Goal: Task Accomplishment & Management: Manage account settings

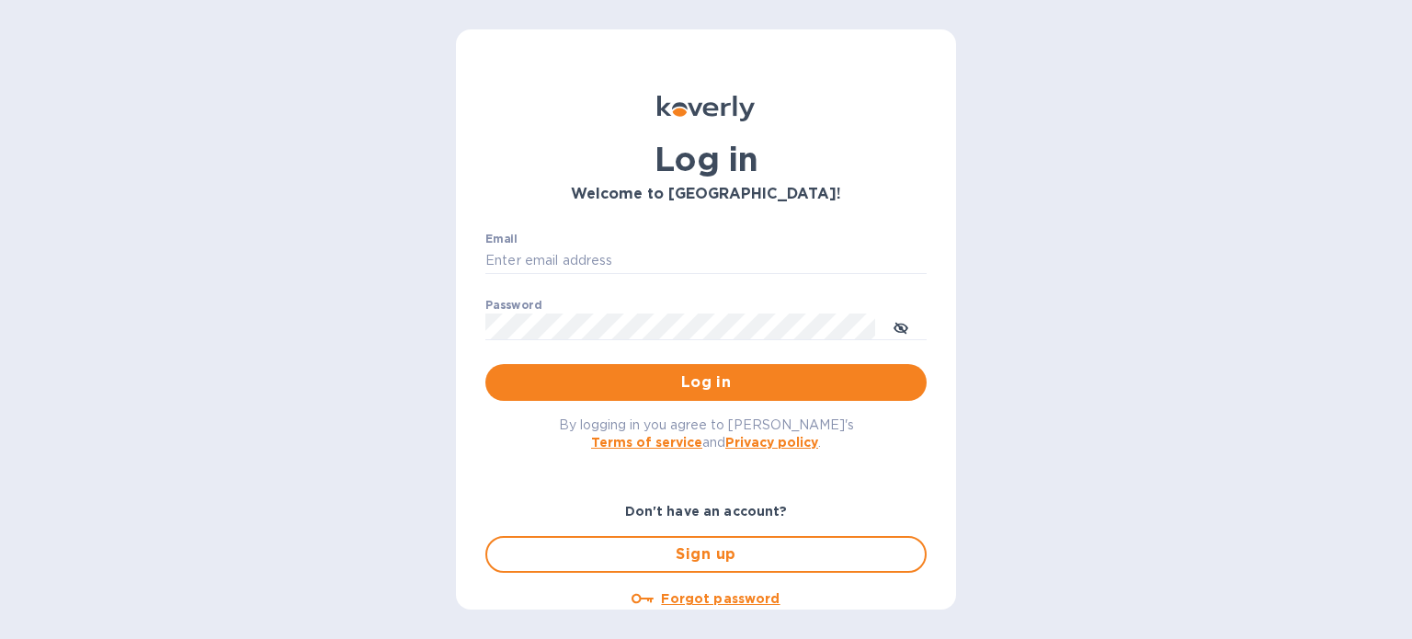
type input "[PERSON_NAME][EMAIL_ADDRESS][DOMAIN_NAME]"
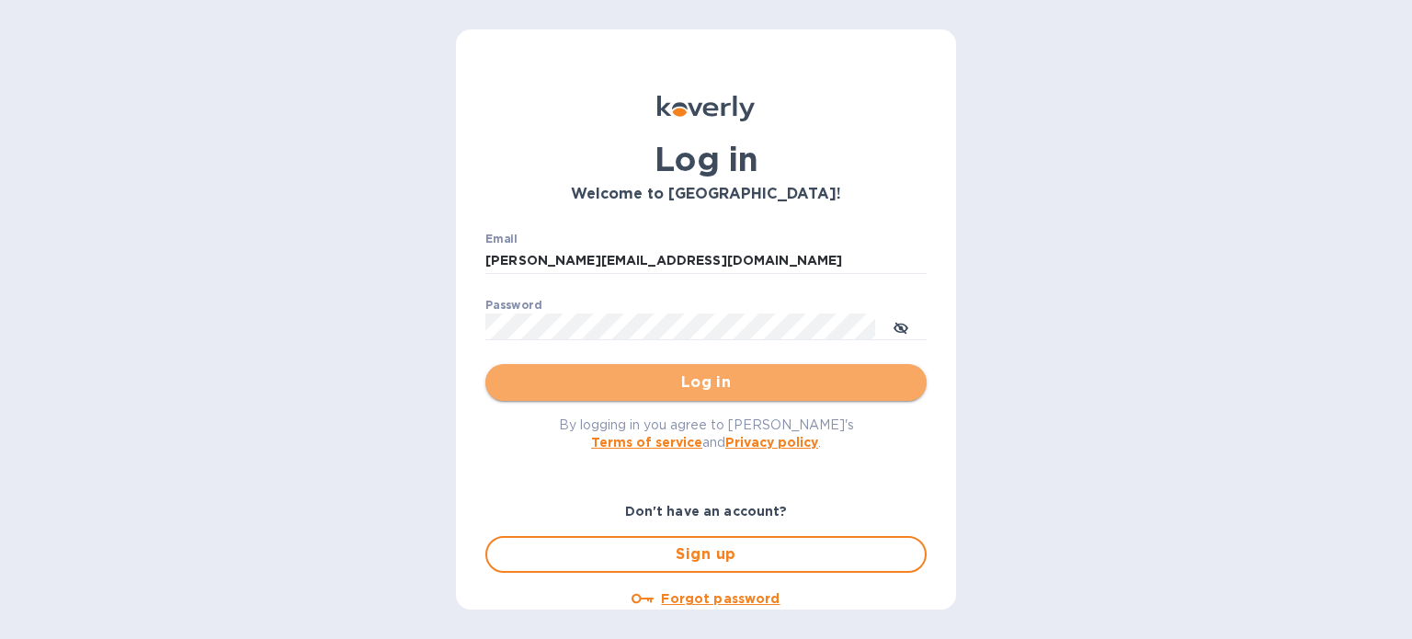
click at [721, 384] on span "Log in" at bounding box center [706, 382] width 412 height 22
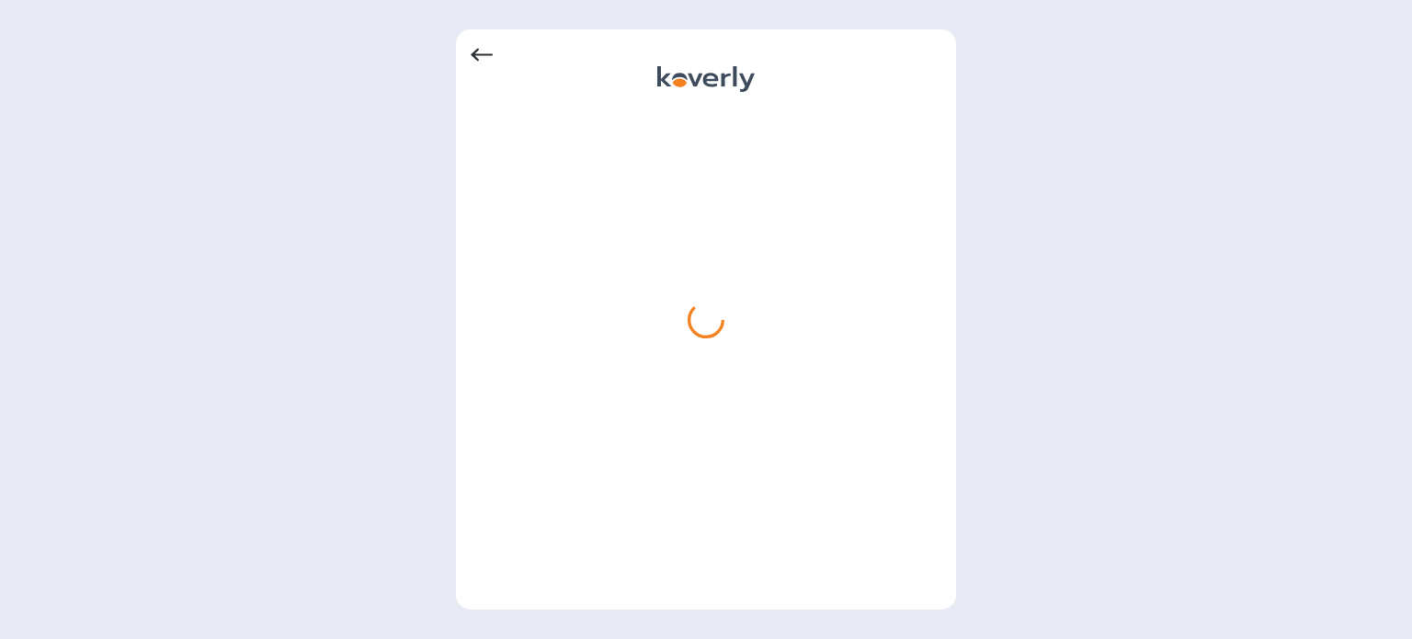
click at [489, 47] on icon at bounding box center [482, 55] width 22 height 22
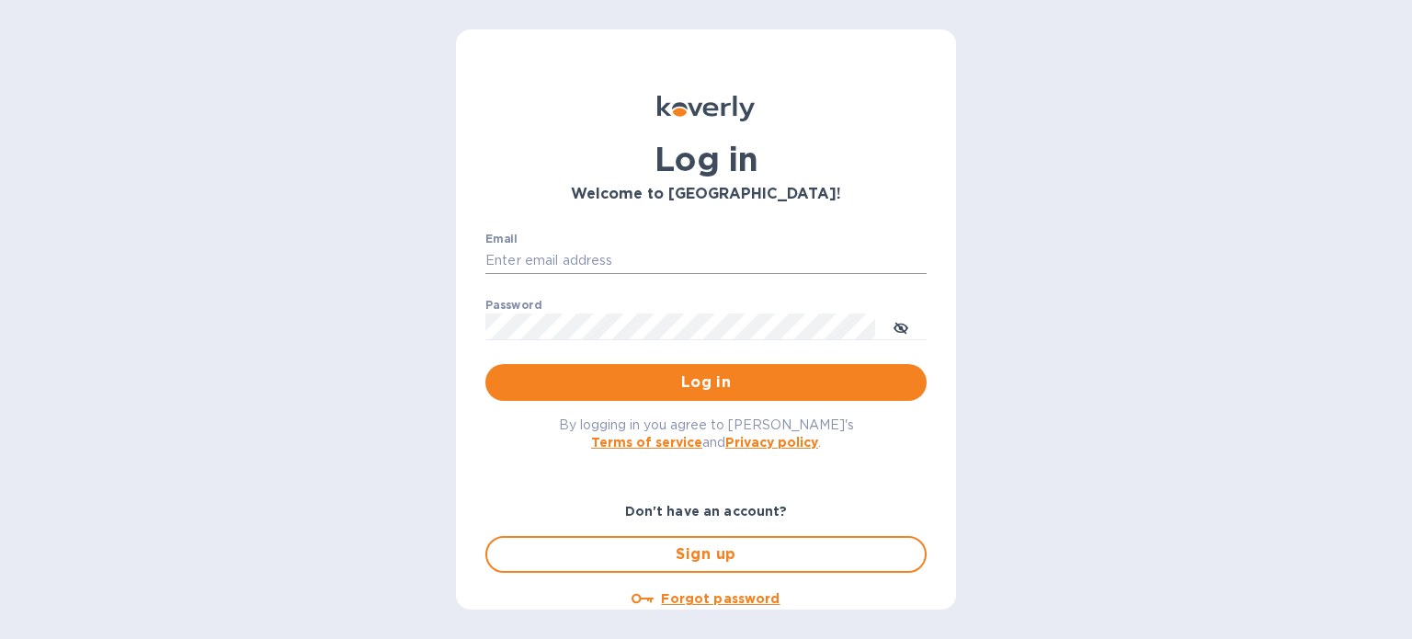
click at [842, 257] on input "Email" at bounding box center [705, 261] width 441 height 28
click at [908, 262] on keeper-lock "Open Keeper Popup" at bounding box center [906, 260] width 22 height 22
type input "[PERSON_NAME][EMAIL_ADDRESS][DOMAIN_NAME]"
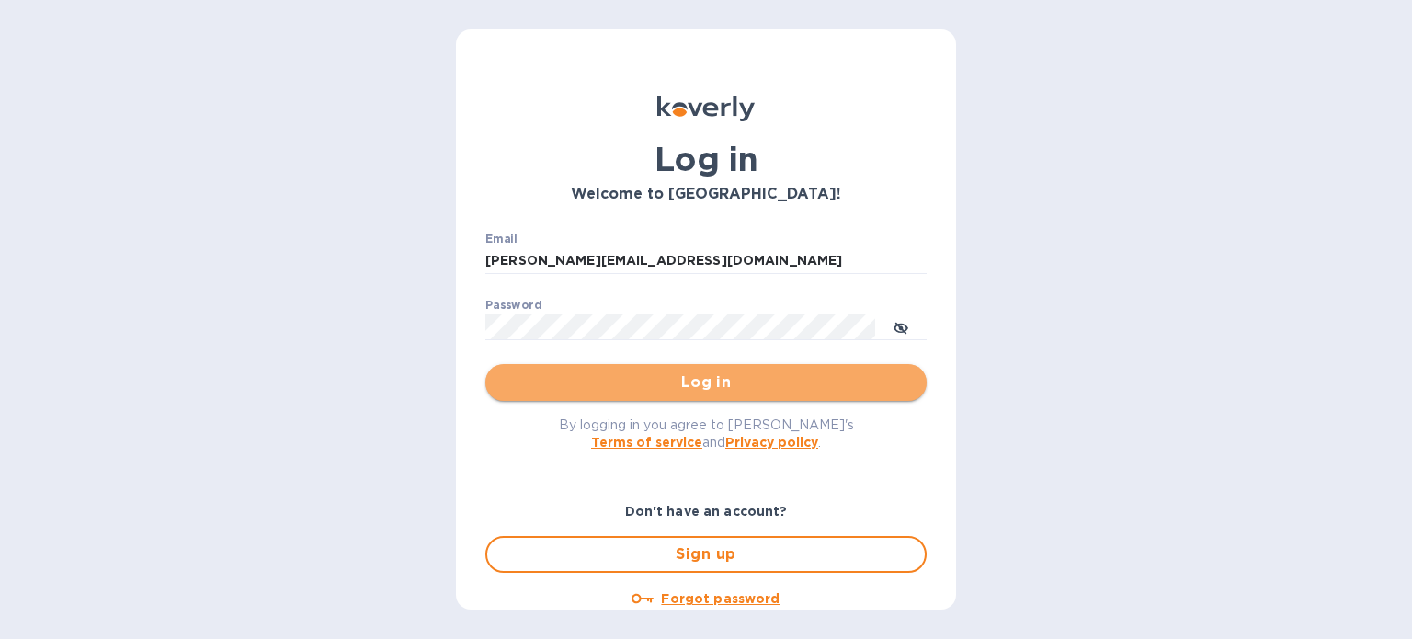
click at [707, 379] on span "Log in" at bounding box center [706, 382] width 412 height 22
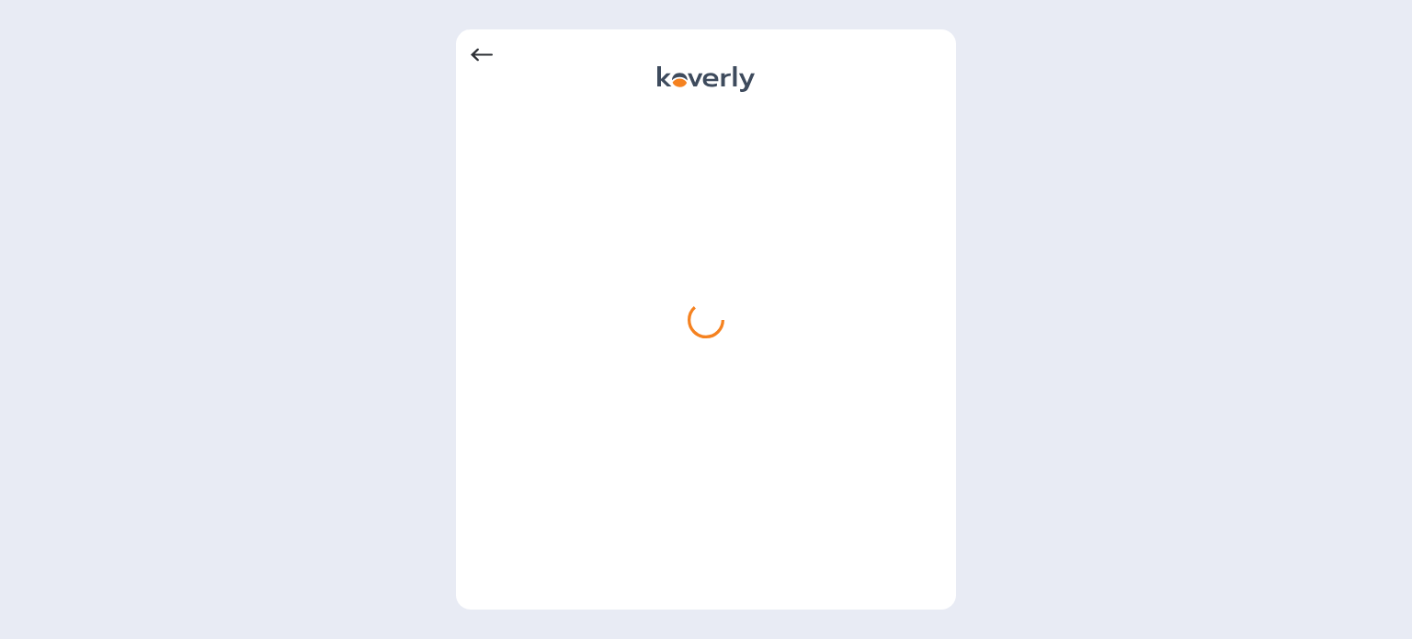
click at [697, 69] on icon at bounding box center [705, 79] width 97 height 26
click at [697, 73] on icon at bounding box center [705, 79] width 97 height 26
click at [481, 61] on icon at bounding box center [482, 55] width 22 height 22
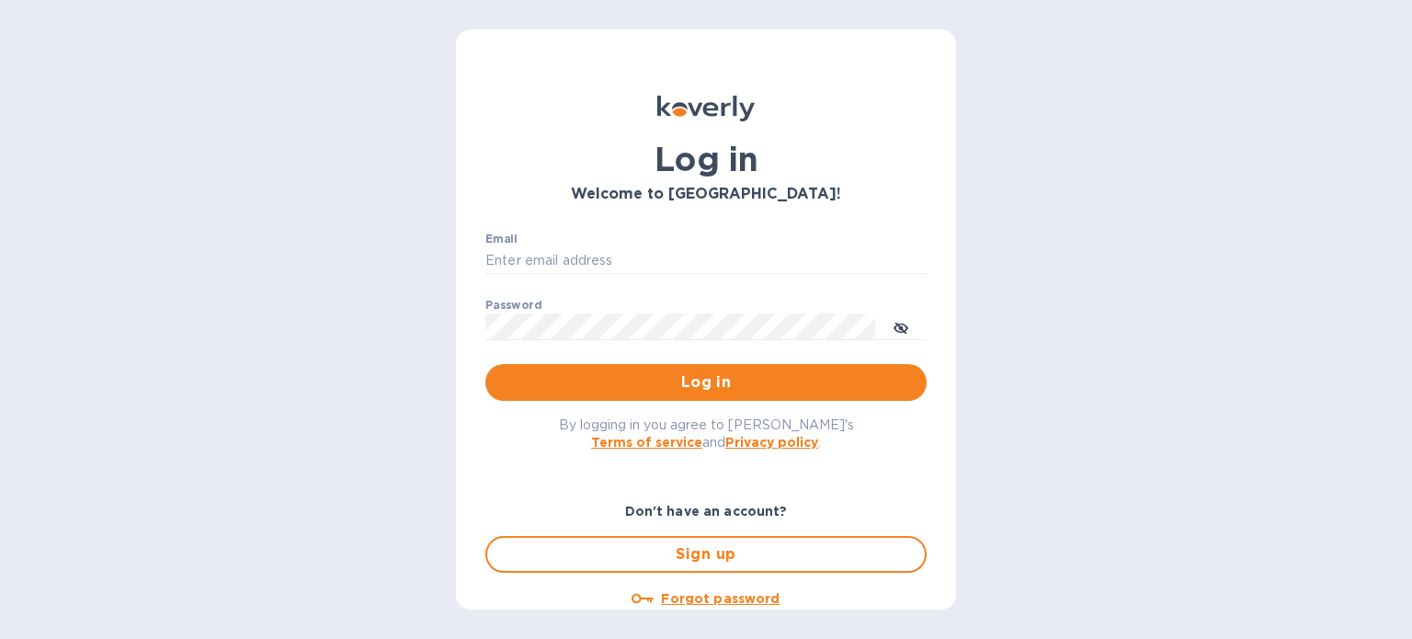
type input "[PERSON_NAME][EMAIL_ADDRESS][DOMAIN_NAME]"
click at [776, 376] on span "Log in" at bounding box center [706, 382] width 412 height 22
